Goal: Task Accomplishment & Management: Manage account settings

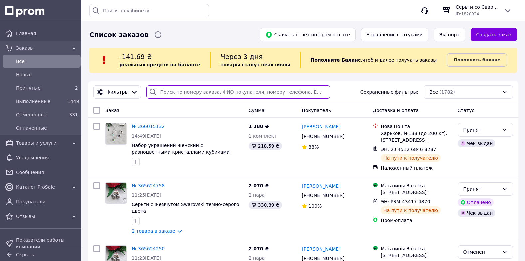
click at [169, 92] on input "search" at bounding box center [239, 91] width 184 height 13
paste input "+380663035351"
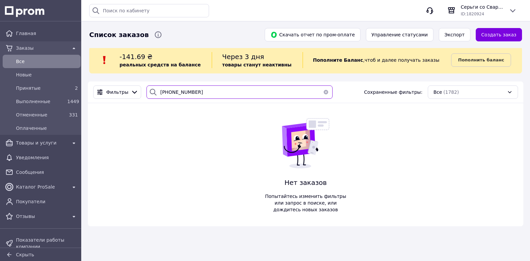
type input "+380663035351"
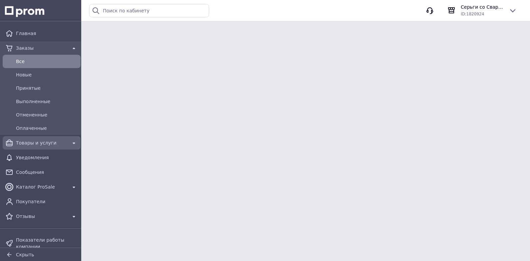
click at [42, 144] on span "Товары и услуги" at bounding box center [41, 142] width 51 height 7
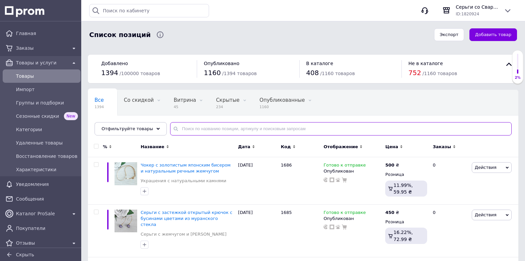
click at [186, 131] on input "text" at bounding box center [341, 128] width 342 height 13
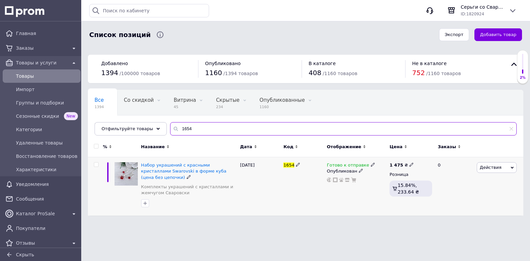
type input "1654"
click at [371, 165] on icon at bounding box center [373, 164] width 4 height 4
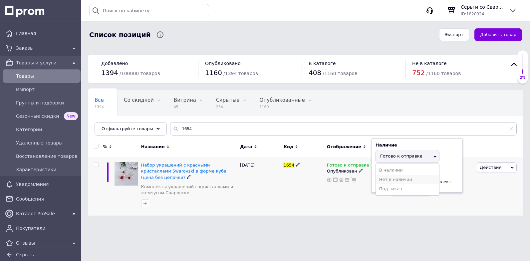
click at [393, 182] on li "Нет в наличии" at bounding box center [407, 179] width 63 height 9
click at [284, 193] on div "1654" at bounding box center [303, 186] width 43 height 58
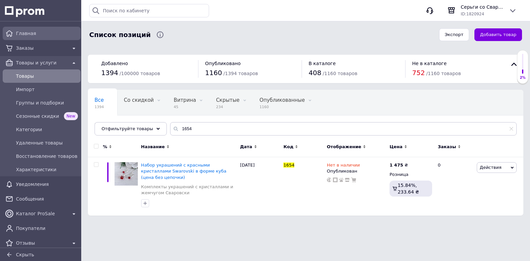
click at [26, 32] on span "Главная" at bounding box center [47, 33] width 62 height 7
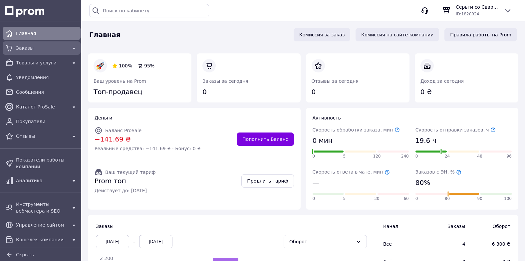
click at [46, 48] on span "Заказы" at bounding box center [41, 48] width 51 height 7
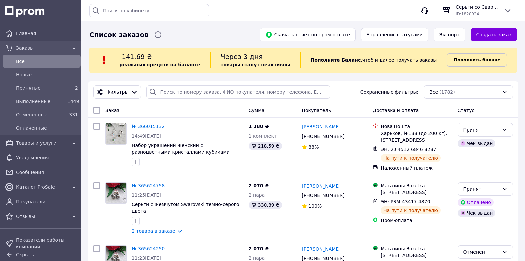
click at [473, 60] on b "Пополнить баланс" at bounding box center [477, 59] width 46 height 5
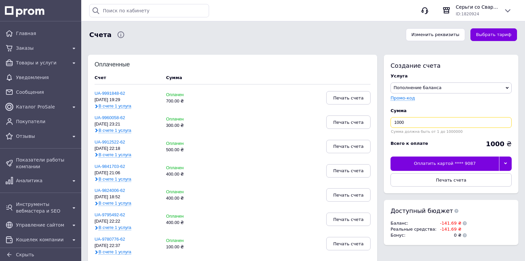
drag, startPoint x: 412, startPoint y: 120, endPoint x: 387, endPoint y: 123, distance: 25.5
click at [387, 123] on div "Создание счета Услуга Пополнение баланса Premium-дизайн Промо-код Сумма 1000 Су…" at bounding box center [451, 124] width 135 height 138
type input "300"
click at [429, 163] on div "Оплатить картой **** 9087" at bounding box center [445, 163] width 109 height 14
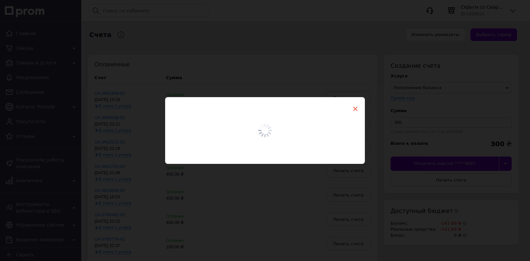
click at [355, 107] on span "×" at bounding box center [356, 108] width 6 height 11
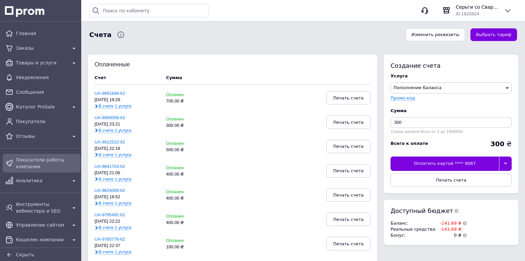
click at [36, 160] on span "Показатели работы компании" at bounding box center [47, 162] width 62 height 13
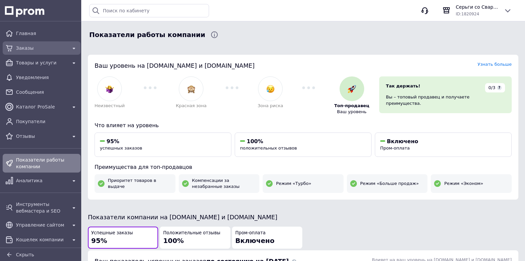
click at [44, 46] on span "Заказы" at bounding box center [41, 48] width 51 height 7
